Goal: Check status: Check status

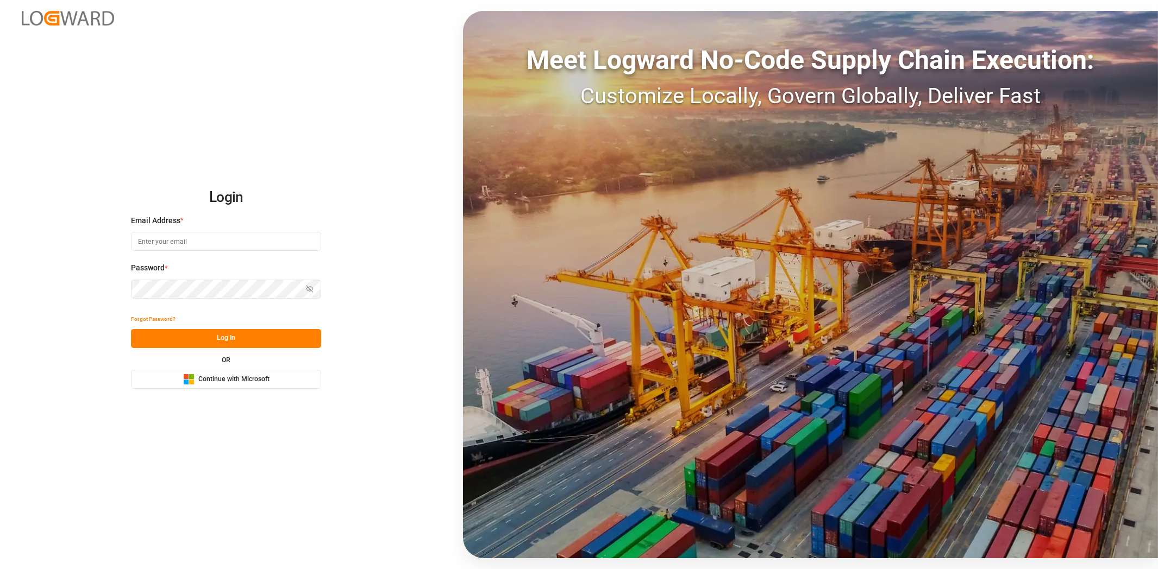
click at [208, 379] on span "Continue with Microsoft" at bounding box center [233, 380] width 71 height 10
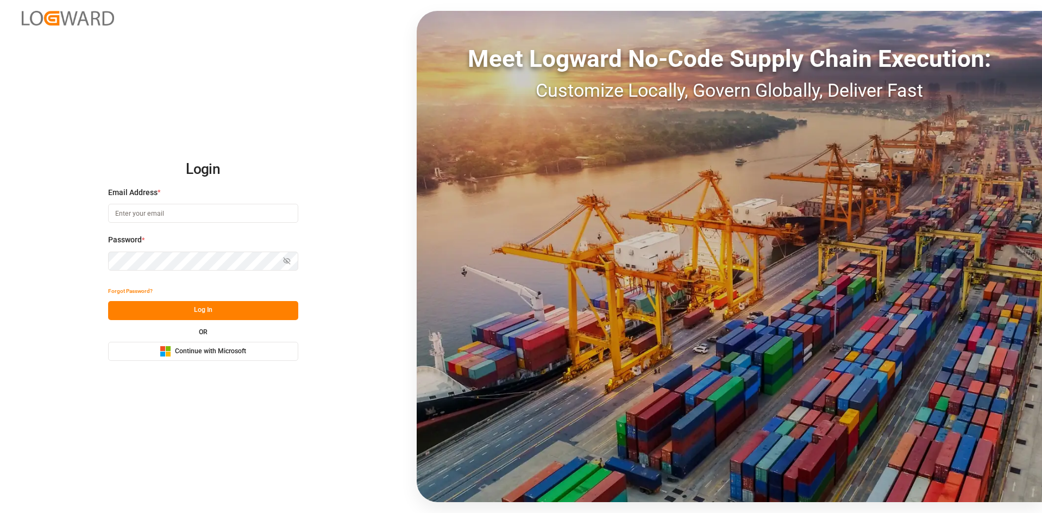
click at [253, 343] on button "Microsoft Logo Continue with Microsoft" at bounding box center [203, 351] width 190 height 19
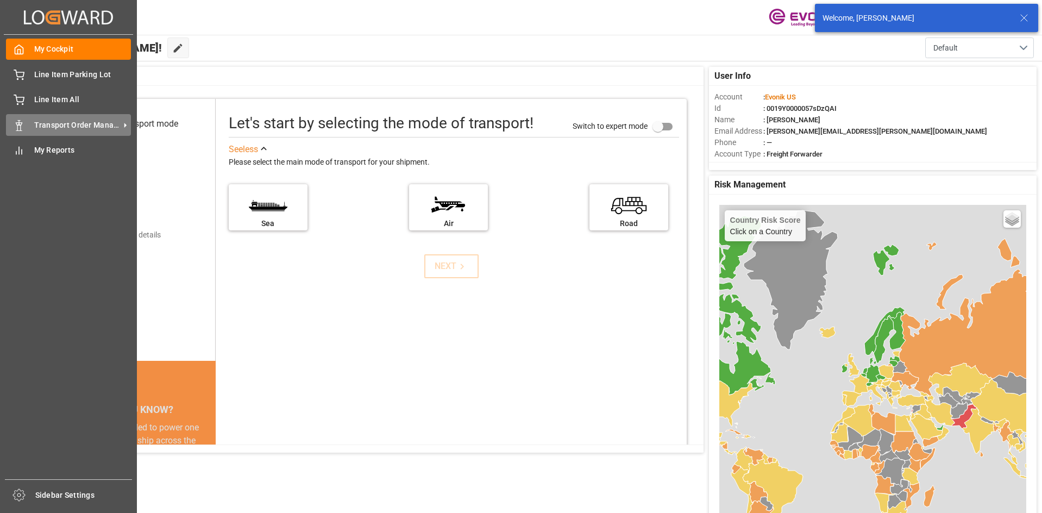
click at [64, 122] on span "Transport Order Management" at bounding box center [77, 125] width 86 height 11
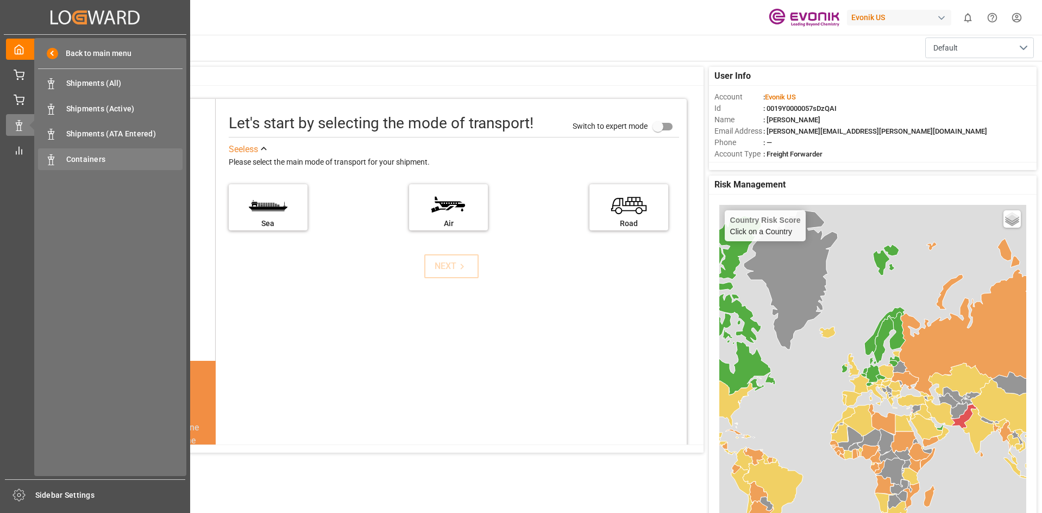
click at [102, 164] on span "Containers" at bounding box center [124, 159] width 117 height 11
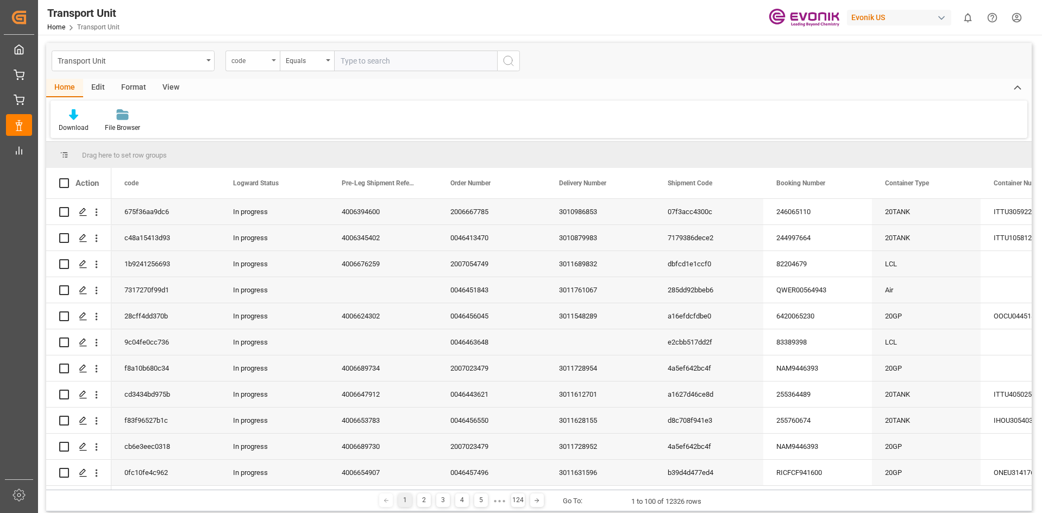
click at [274, 55] on div "code" at bounding box center [252, 61] width 54 height 21
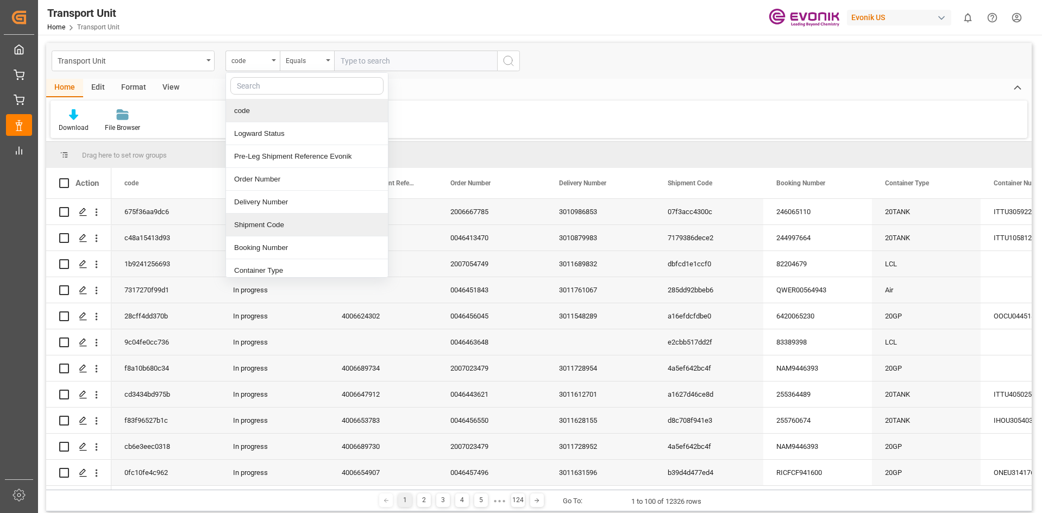
scroll to position [163, 0]
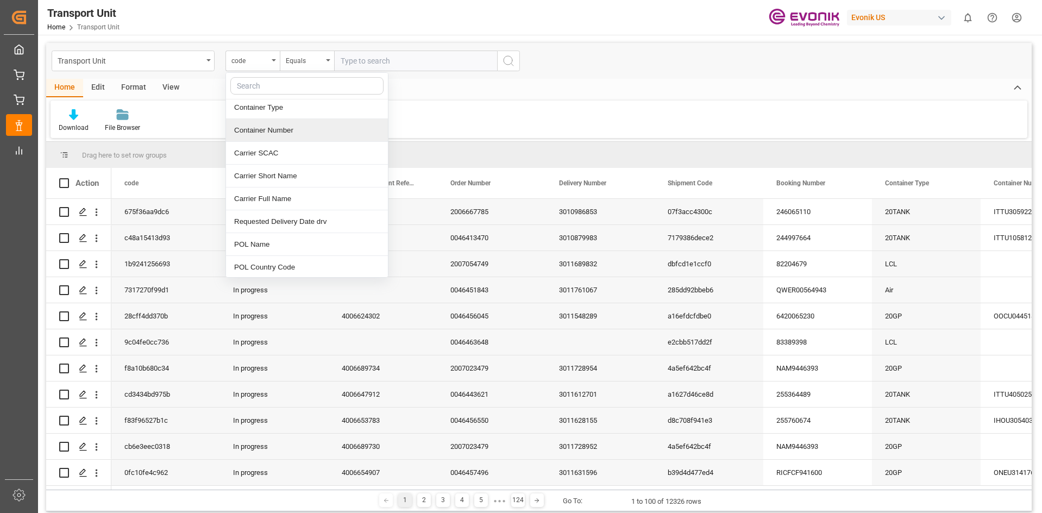
click at [280, 138] on div "Container Number" at bounding box center [307, 130] width 162 height 23
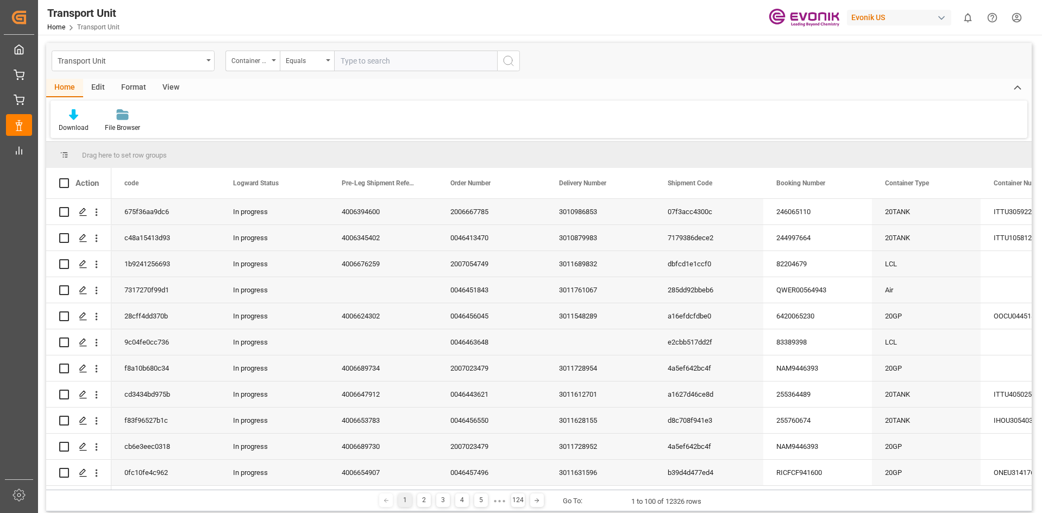
click at [377, 58] on input "text" at bounding box center [415, 61] width 163 height 21
paste input "TCLU"
paste input "2830411"
type input "TCLU2830411"
click at [361, 61] on input "TCLU2830411" at bounding box center [415, 61] width 163 height 21
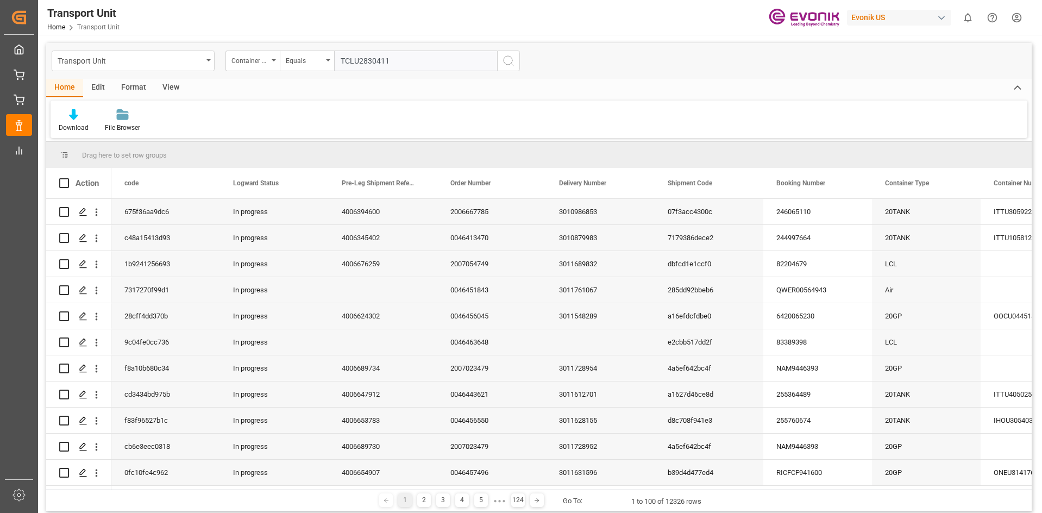
click at [361, 61] on input "TCLU2830411" at bounding box center [415, 61] width 163 height 21
click at [369, 63] on input "TCLU2830411" at bounding box center [415, 61] width 163 height 21
click at [380, 61] on input "TCLU2830411" at bounding box center [415, 61] width 163 height 21
click at [392, 61] on input "TCLU2830411" at bounding box center [415, 61] width 163 height 21
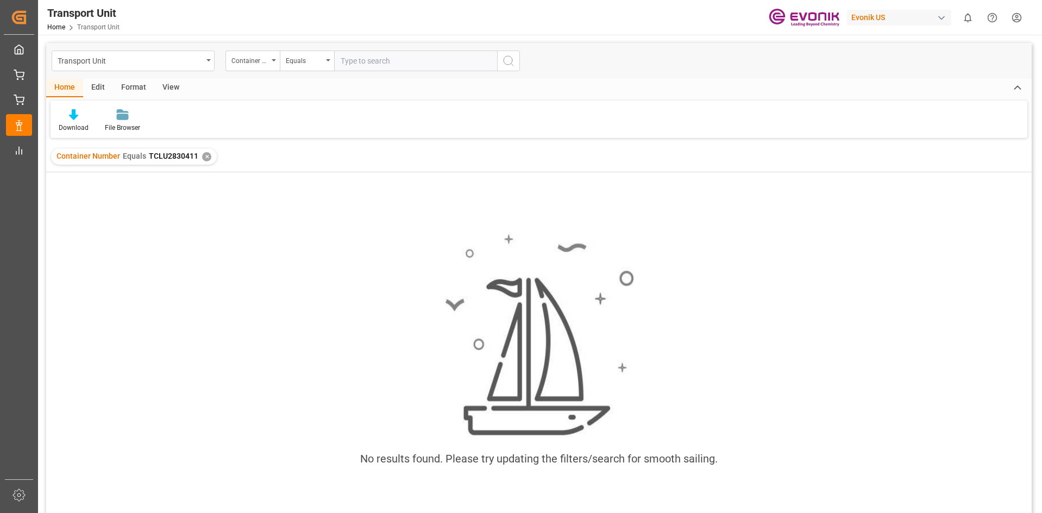
click at [204, 154] on div "✕" at bounding box center [206, 156] width 9 height 9
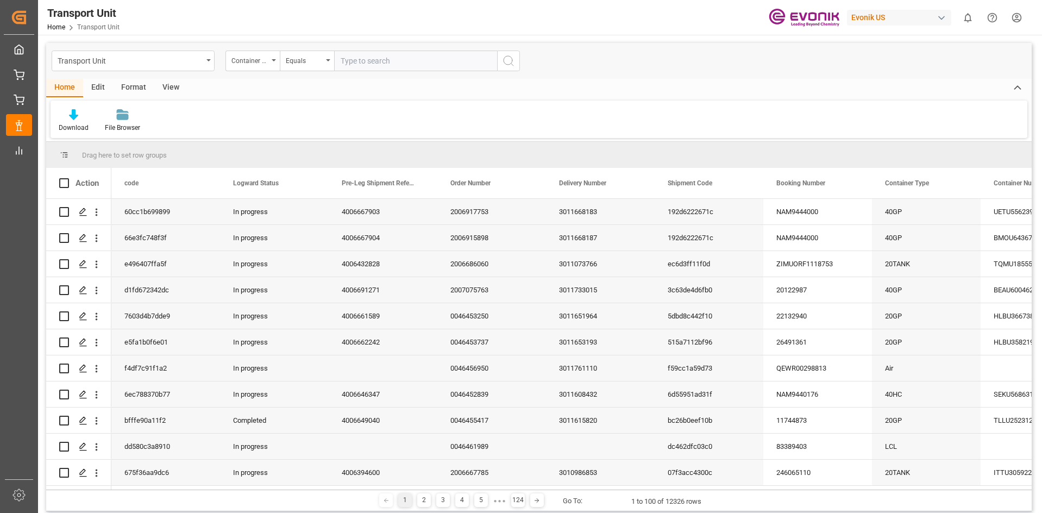
click at [385, 64] on input "text" at bounding box center [415, 61] width 163 height 21
paste input "SUDU7826971"
type input "SUDU7826971"
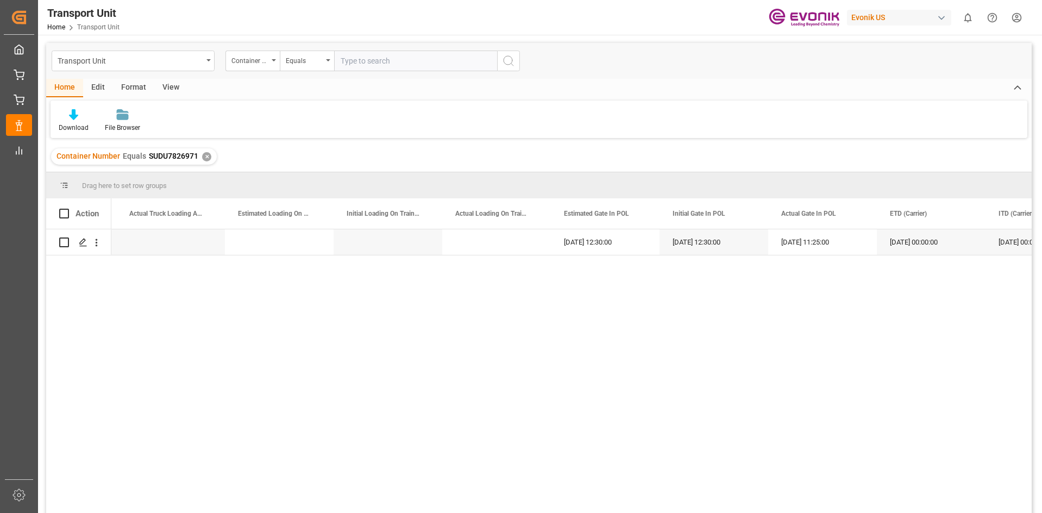
click at [209, 156] on div "✕" at bounding box center [206, 156] width 9 height 9
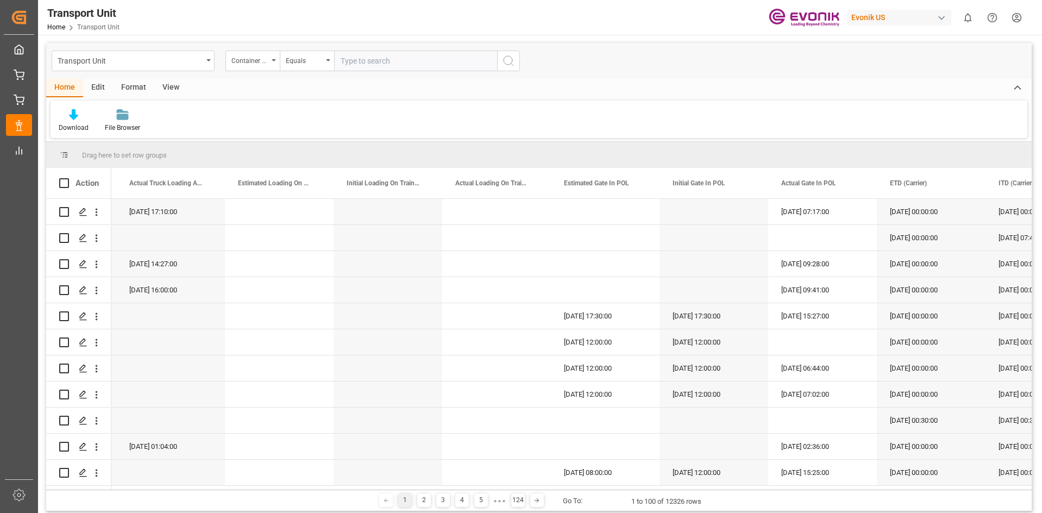
click at [397, 65] on input "text" at bounding box center [415, 61] width 163 height 21
paste input "CXTU1126763"
type input "CXTU1126763"
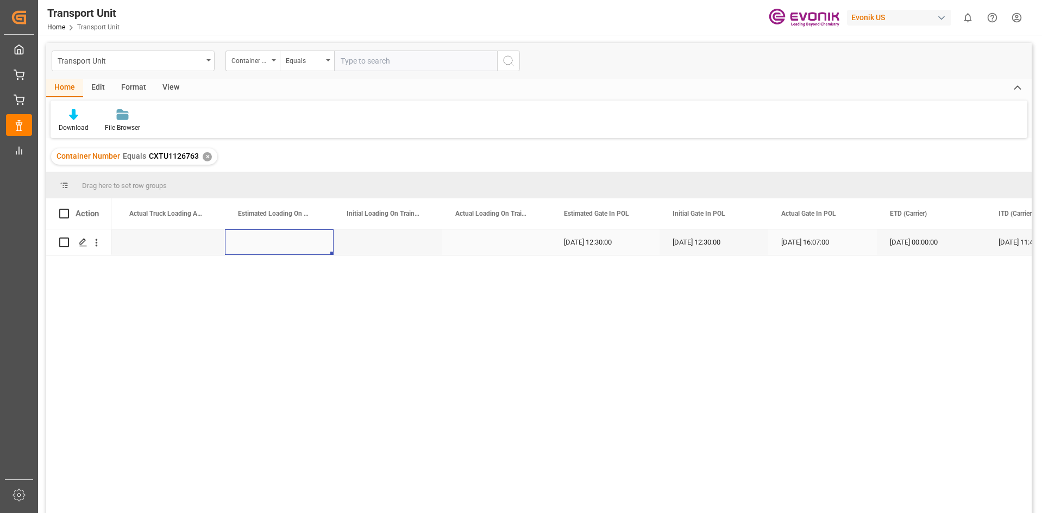
click at [308, 240] on div "Press SPACE to select this row." at bounding box center [279, 242] width 109 height 26
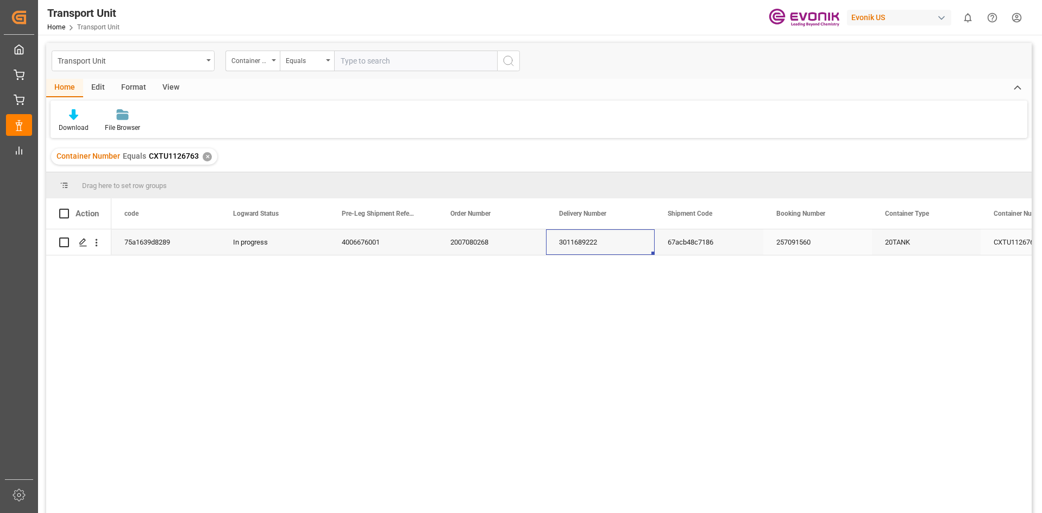
click at [588, 242] on div "3011689222" at bounding box center [600, 242] width 109 height 26
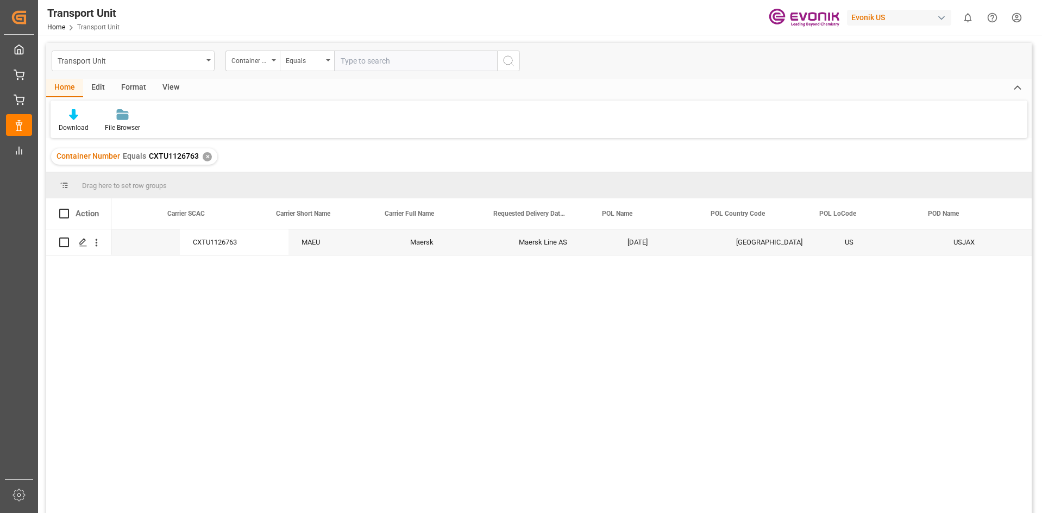
scroll to position [0, 1228]
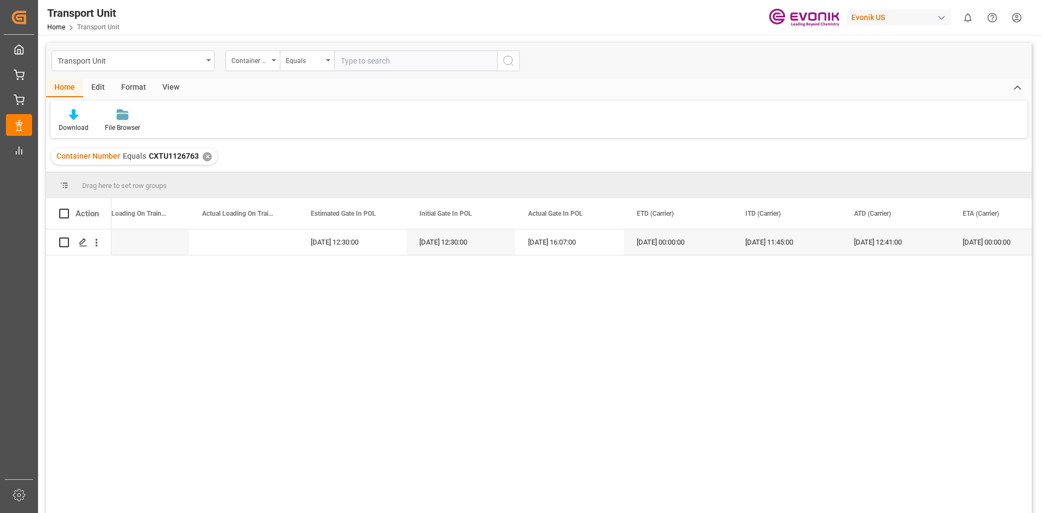
click at [208, 154] on div "✕" at bounding box center [207, 156] width 9 height 9
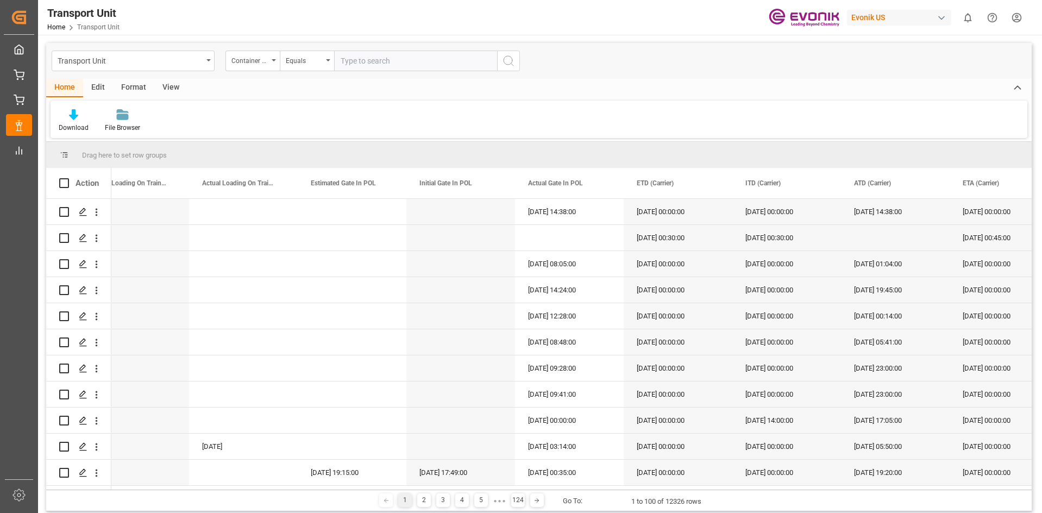
click at [376, 64] on input "text" at bounding box center [415, 61] width 163 height 21
paste input "SEGU1303675"
type input "SEGU1303675"
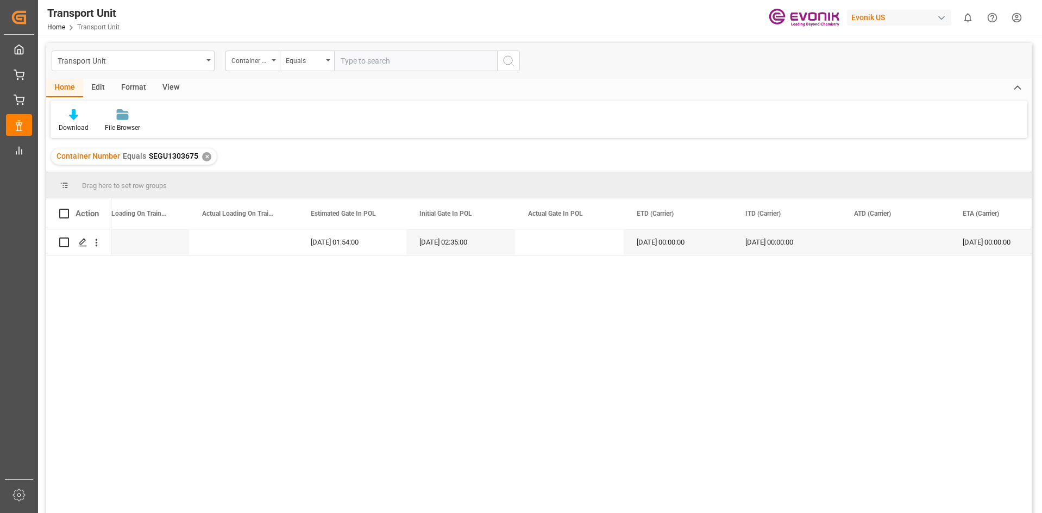
click at [208, 156] on div "✕" at bounding box center [206, 156] width 9 height 9
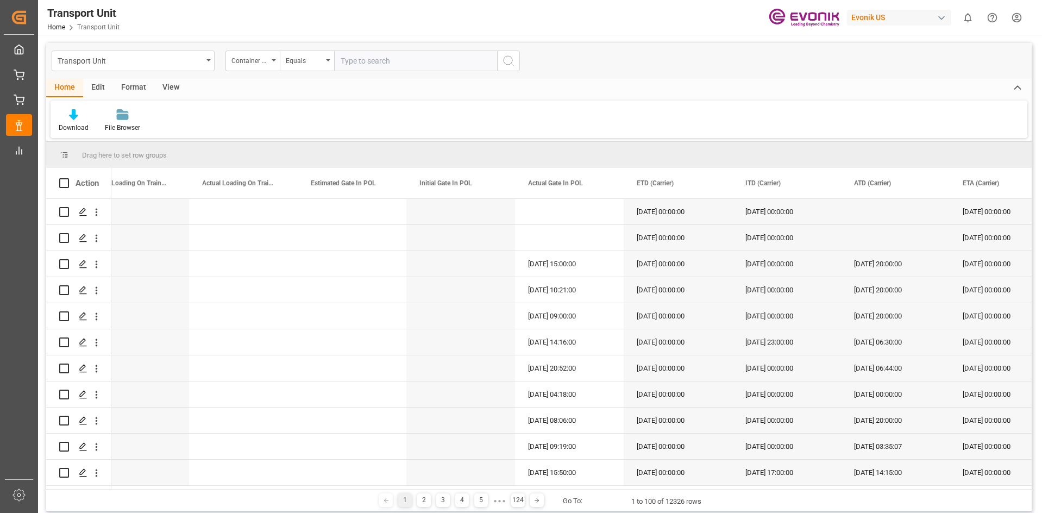
click at [397, 61] on input "text" at bounding box center [415, 61] width 163 height 21
paste input "ONEU2568300"
type input "ONEU2568300"
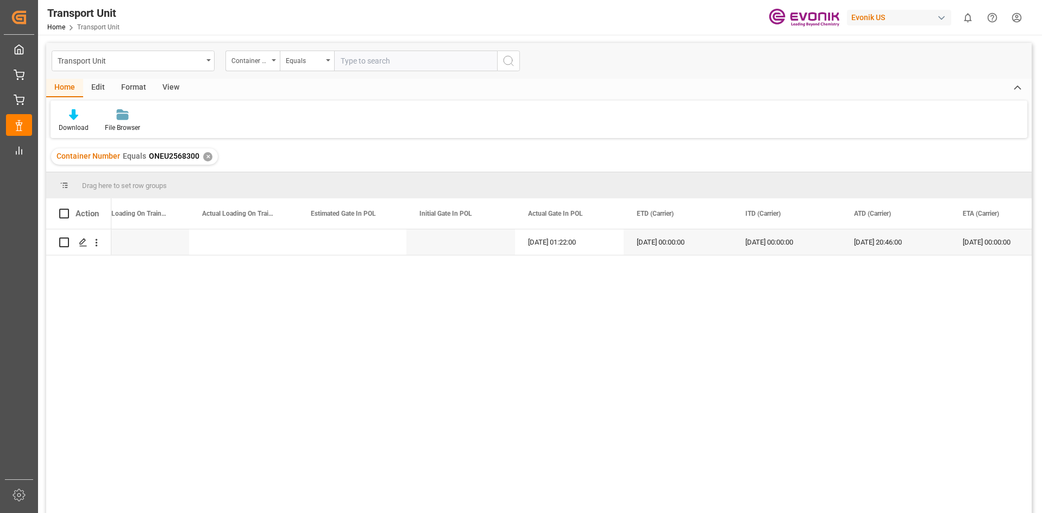
click at [300, 298] on div "[DATE] 01:22:00 [DATE] 00:00:00 [DATE] 00:00:00 [DATE] 20:46:00 [DATE] 00:00:00…" at bounding box center [571, 374] width 920 height 291
